Goal: Find specific page/section: Find specific page/section

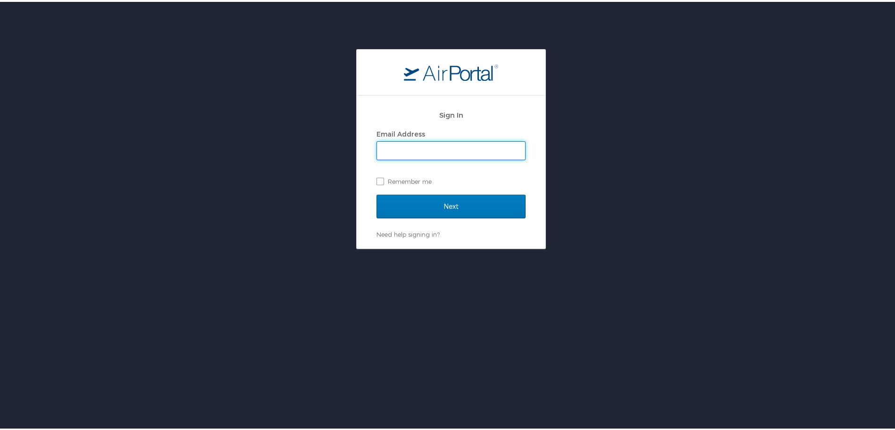
click at [478, 151] on input "Email Address" at bounding box center [451, 149] width 148 height 18
type input "elisa.aldridge@i3-corps.com"
click at [377, 193] on input "Next" at bounding box center [451, 205] width 149 height 24
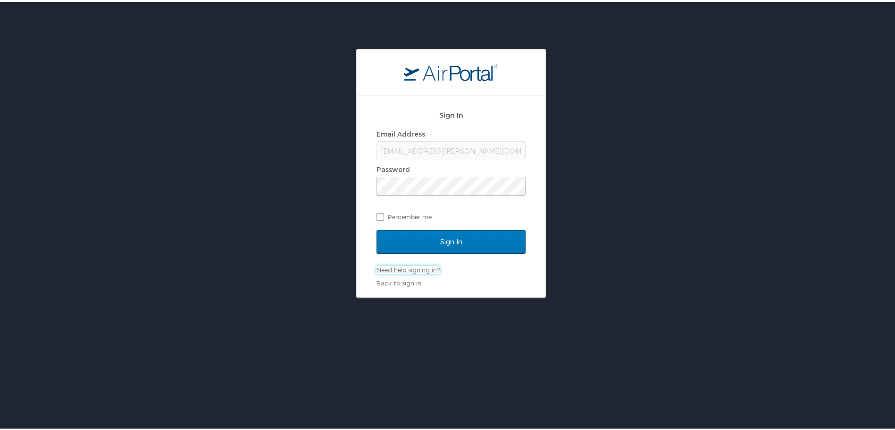
click at [423, 268] on link "Need help signing in?" at bounding box center [408, 268] width 63 height 8
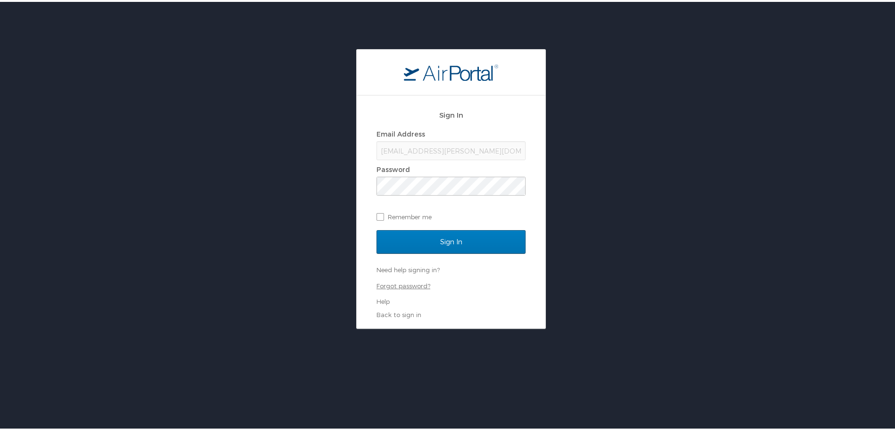
click at [415, 284] on link "Forgot password?" at bounding box center [404, 284] width 54 height 8
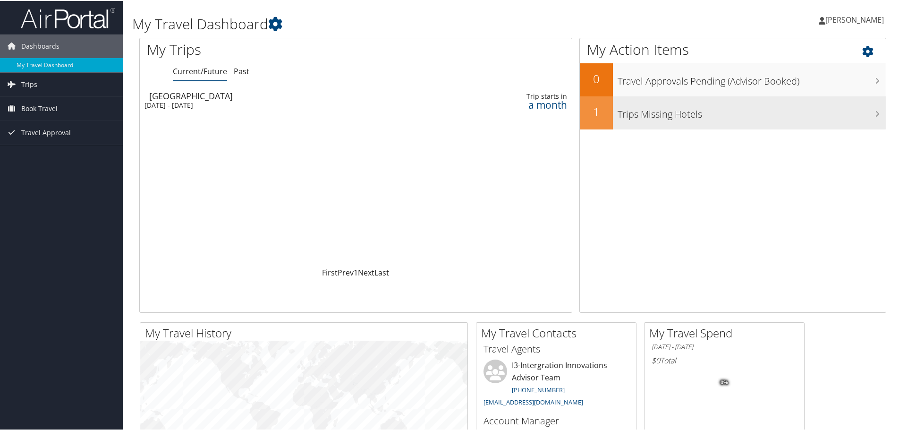
click at [722, 120] on div "Trips Missing Hotels" at bounding box center [749, 111] width 273 height 33
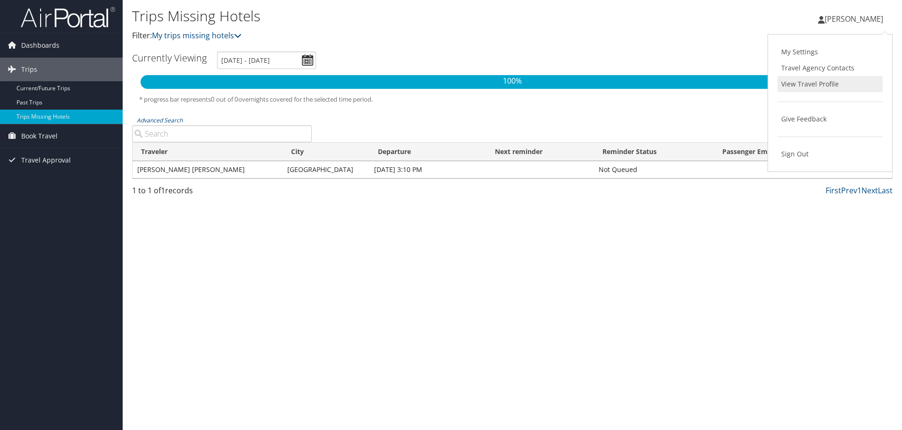
click at [789, 85] on link "View Travel Profile" at bounding box center [830, 84] width 105 height 16
